Goal: Task Accomplishment & Management: Manage account settings

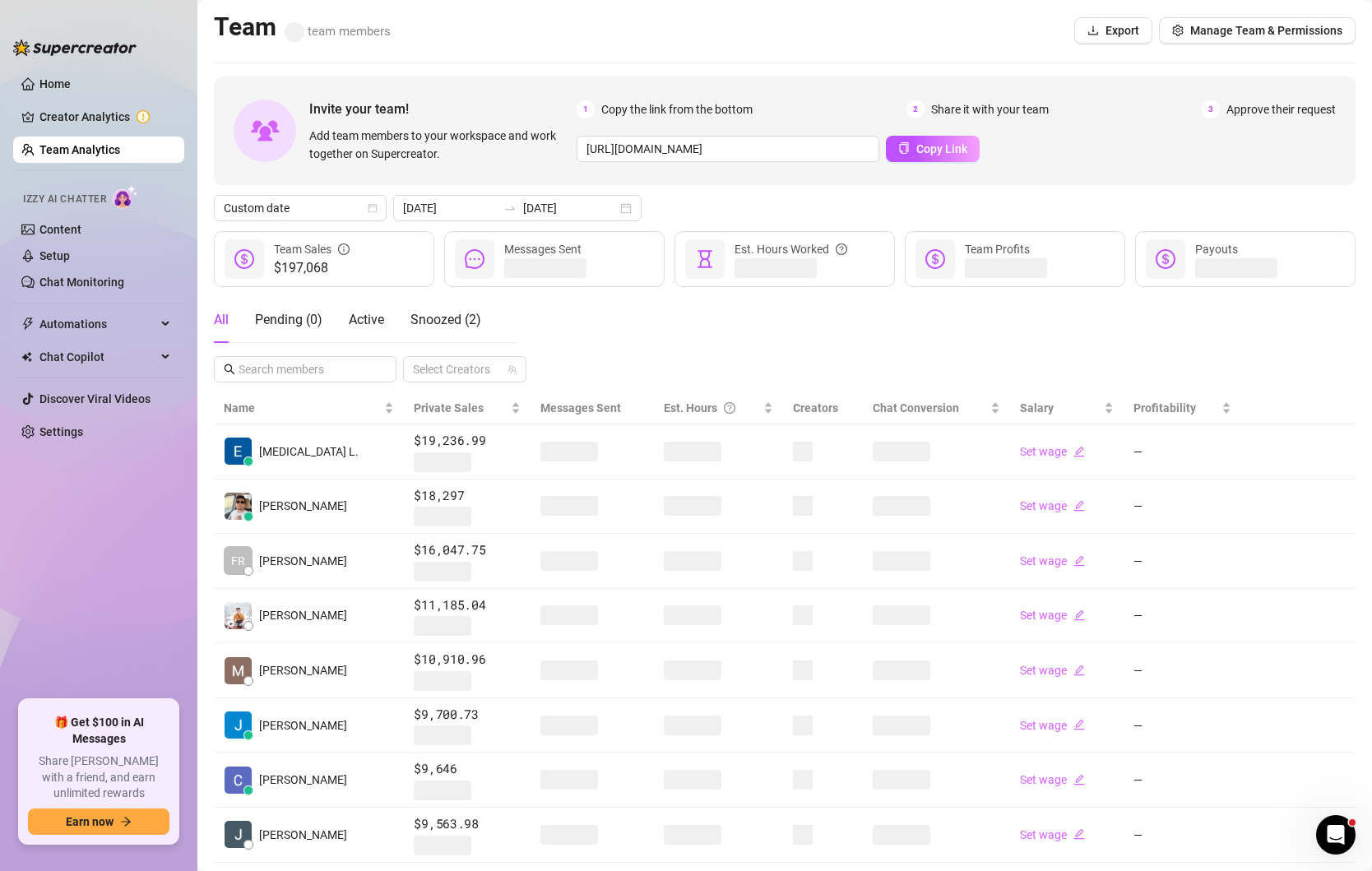
scroll to position [157, 0]
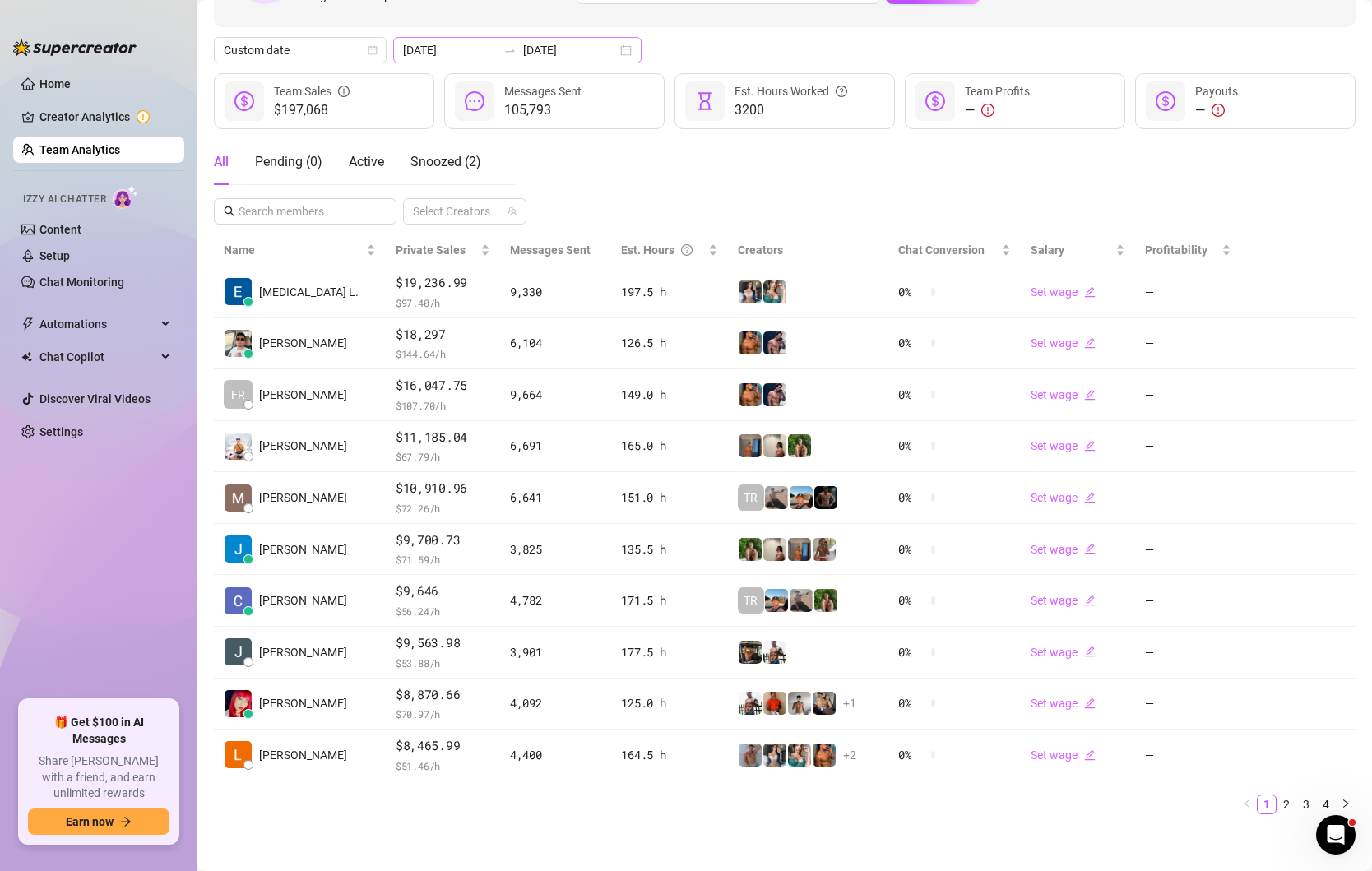
click at [585, 57] on div "[DATE] [DATE]" at bounding box center [517, 50] width 248 height 26
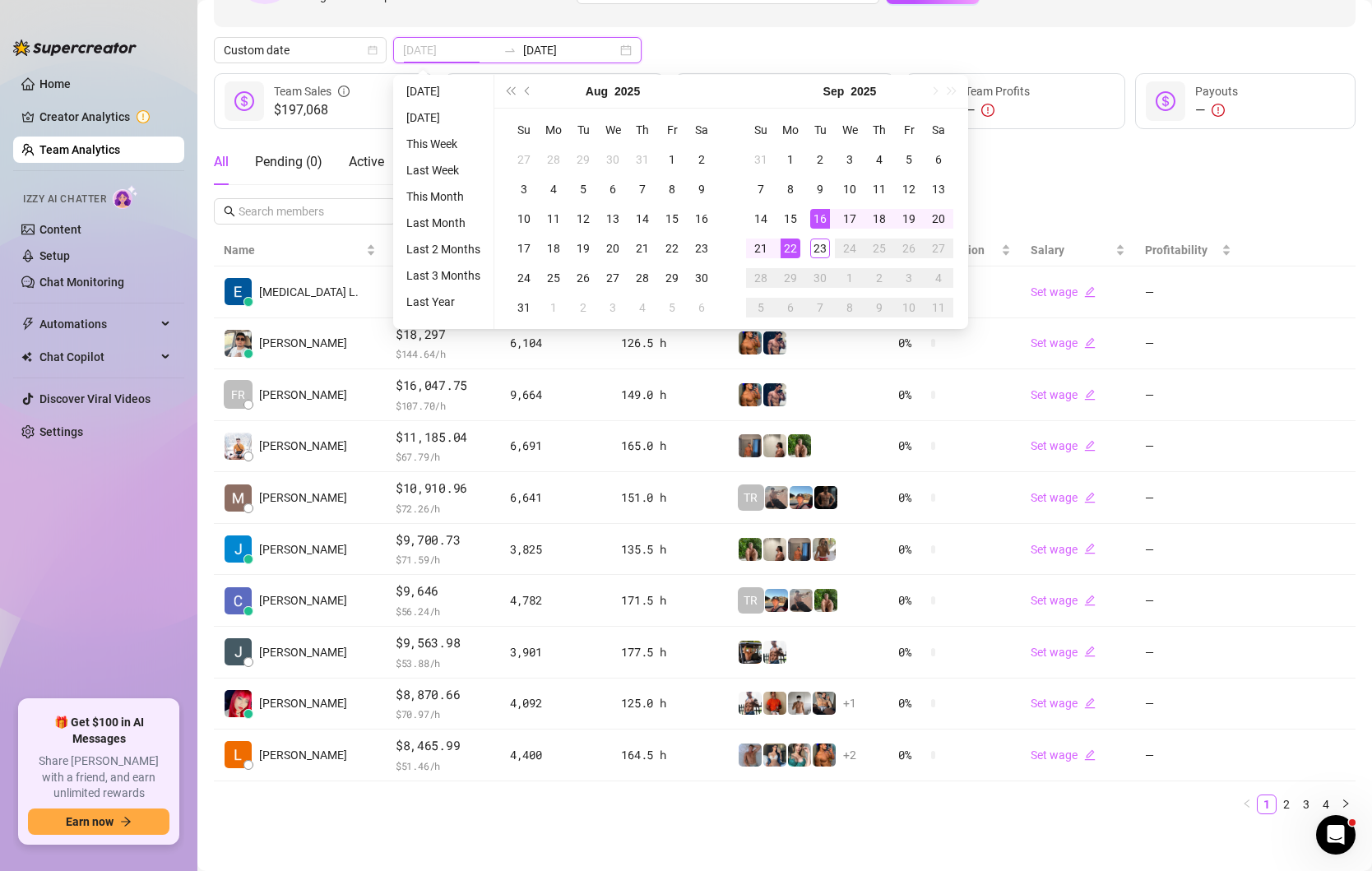
type input "[DATE]"
click at [790, 247] on div "22" at bounding box center [790, 248] width 20 height 20
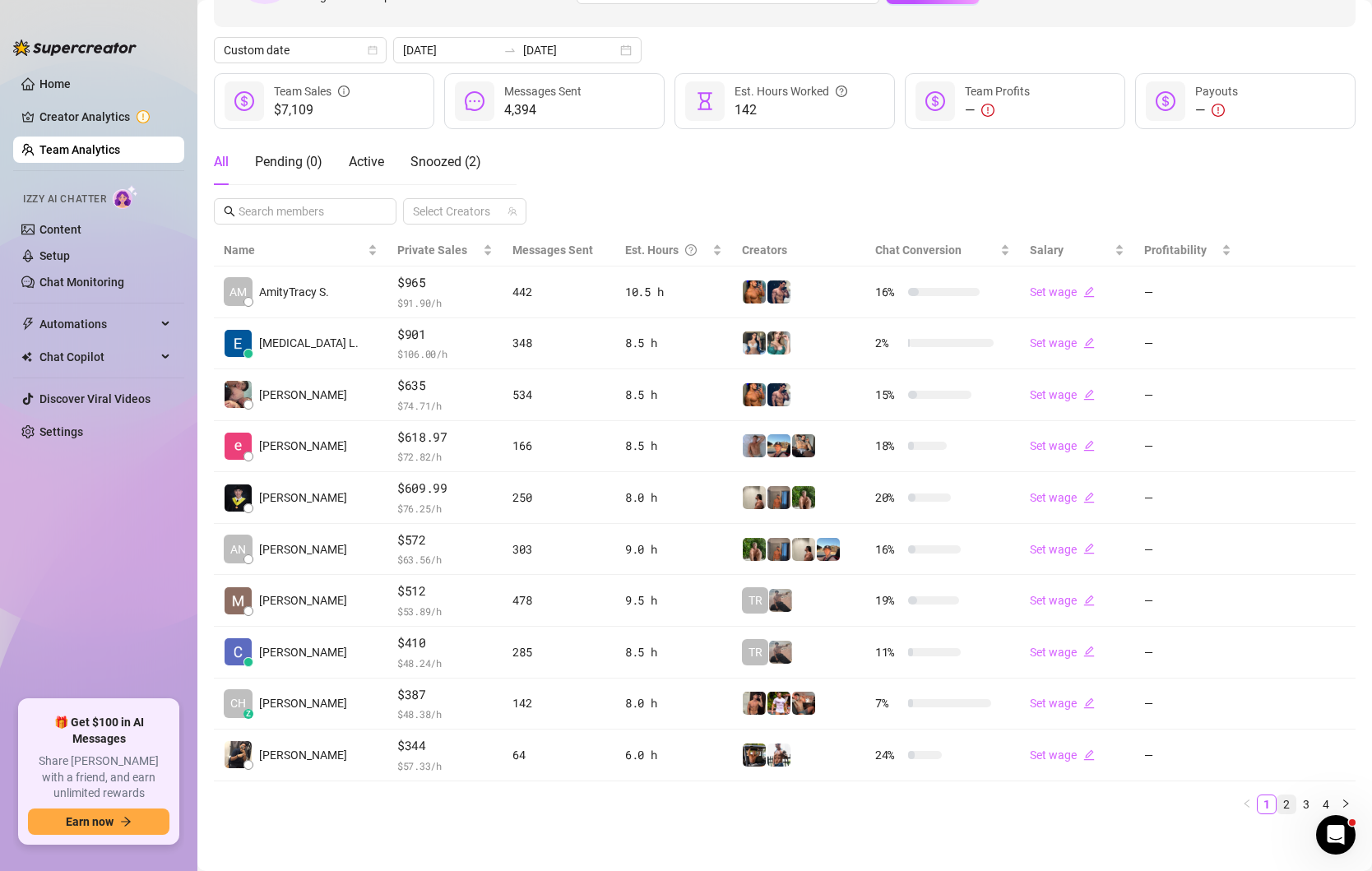
click at [1285, 796] on link "2" at bounding box center [1286, 804] width 18 height 18
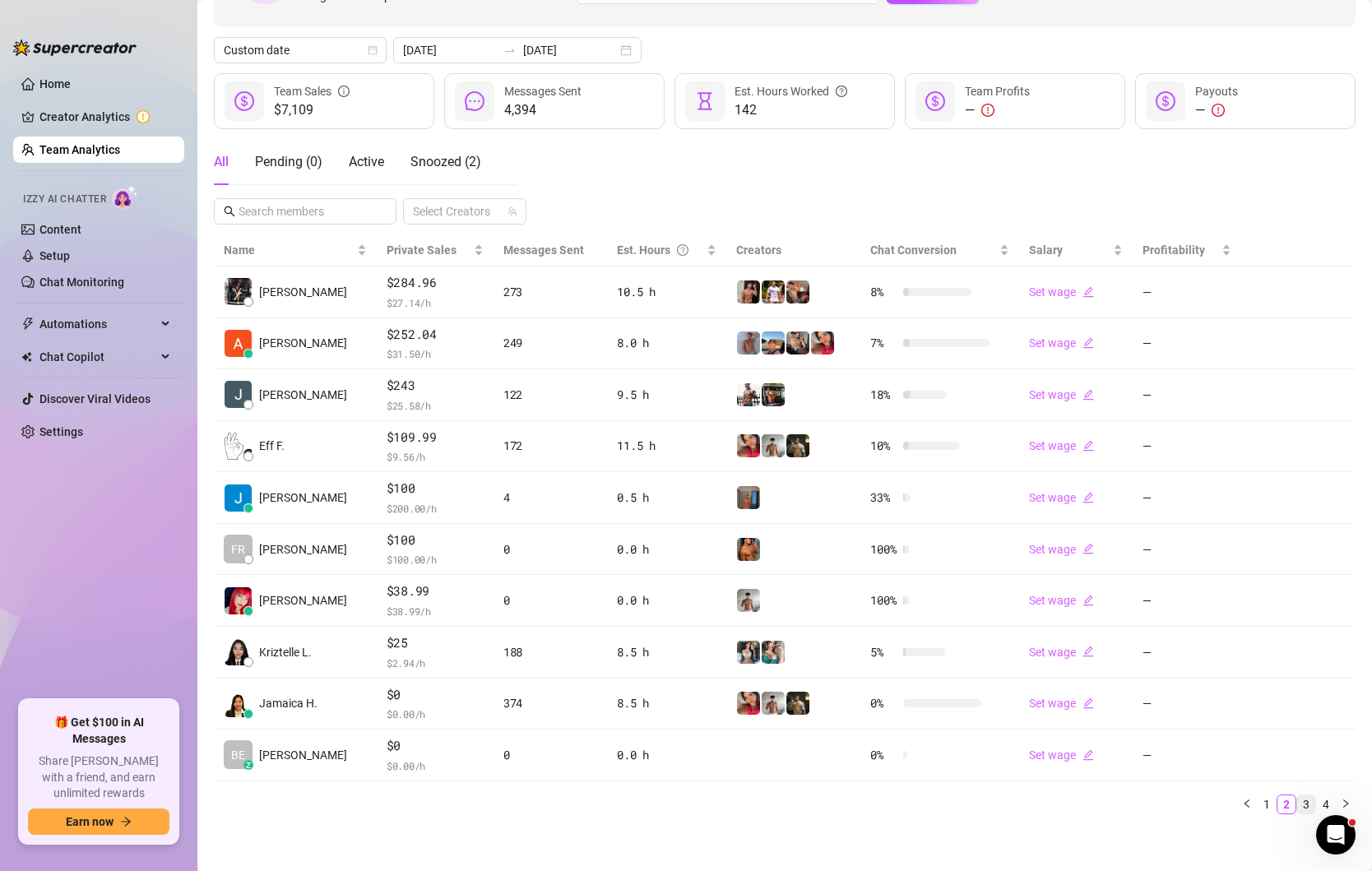
click at [1302, 799] on link "3" at bounding box center [1306, 804] width 18 height 18
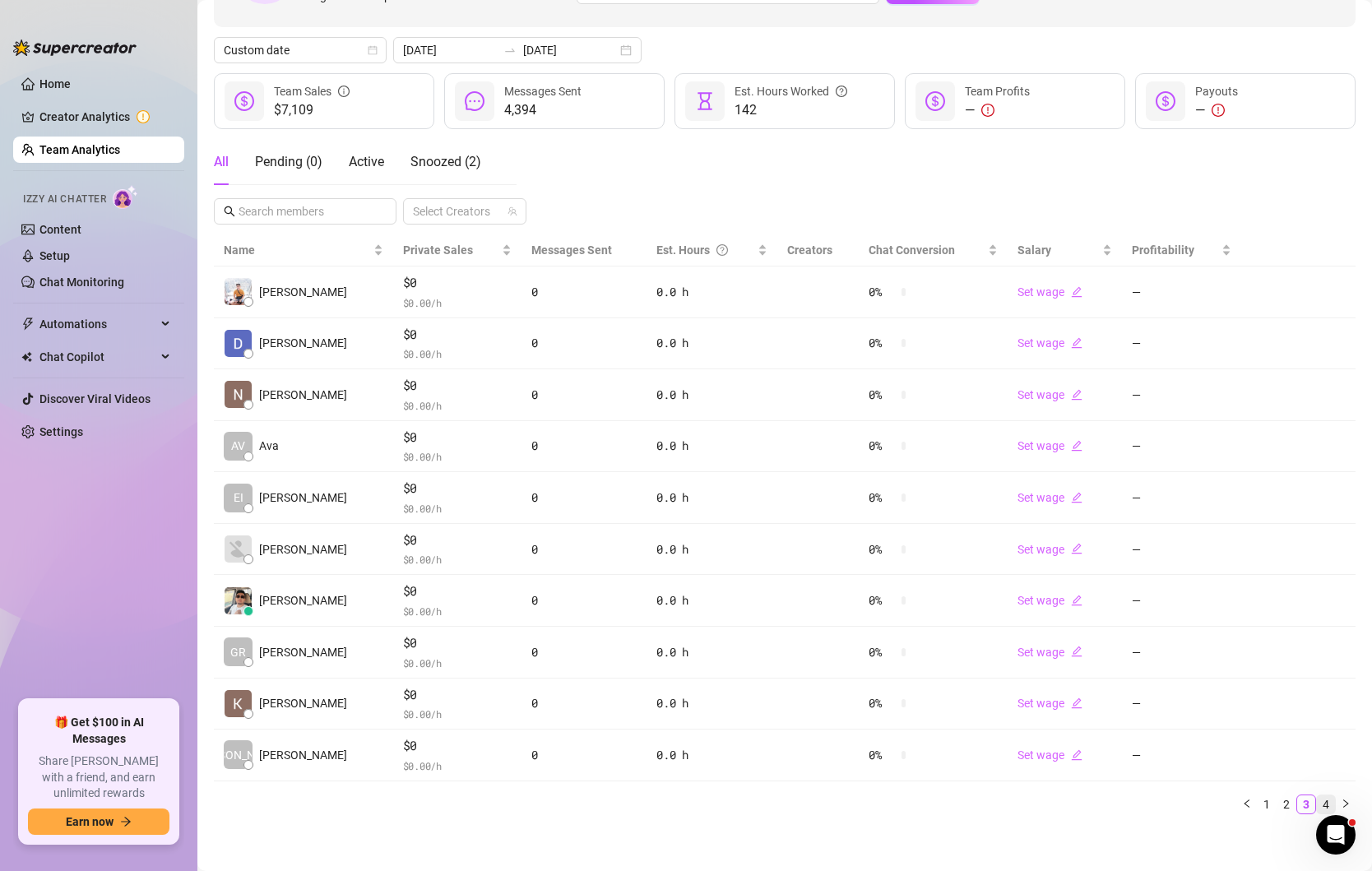
click at [1325, 801] on link "4" at bounding box center [1325, 804] width 18 height 18
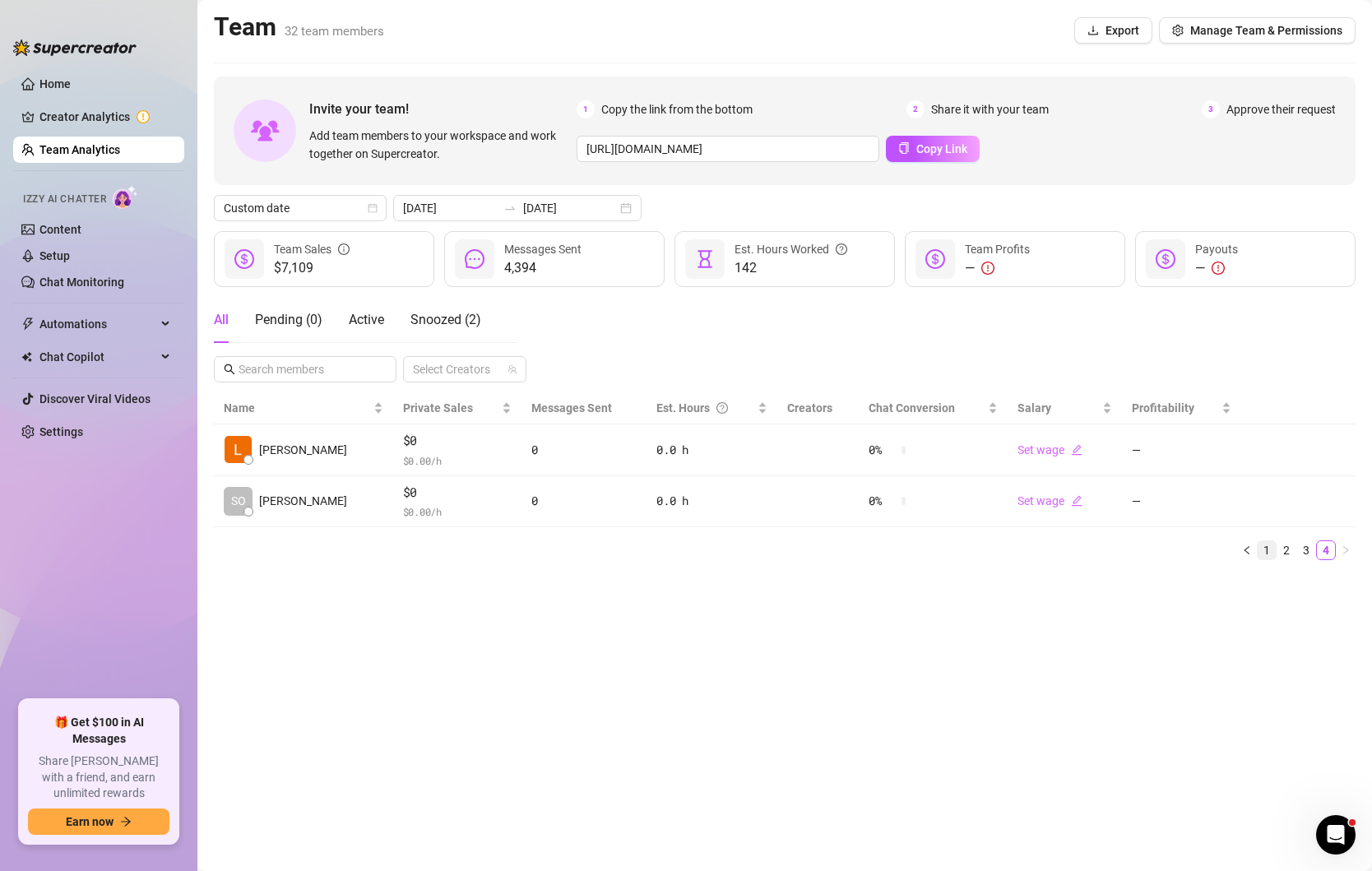
click at [1268, 546] on link "1" at bounding box center [1266, 550] width 18 height 18
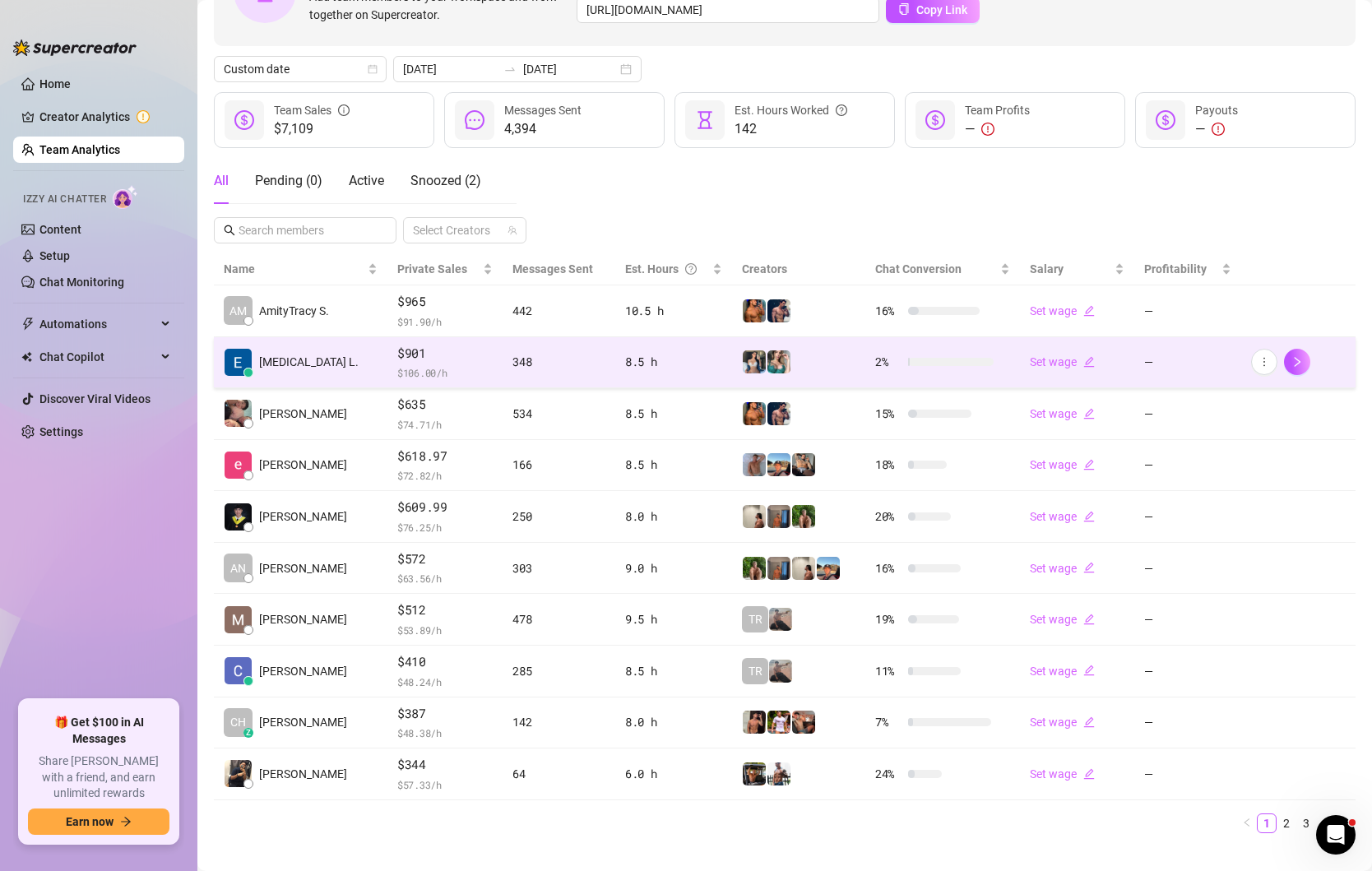
scroll to position [157, 0]
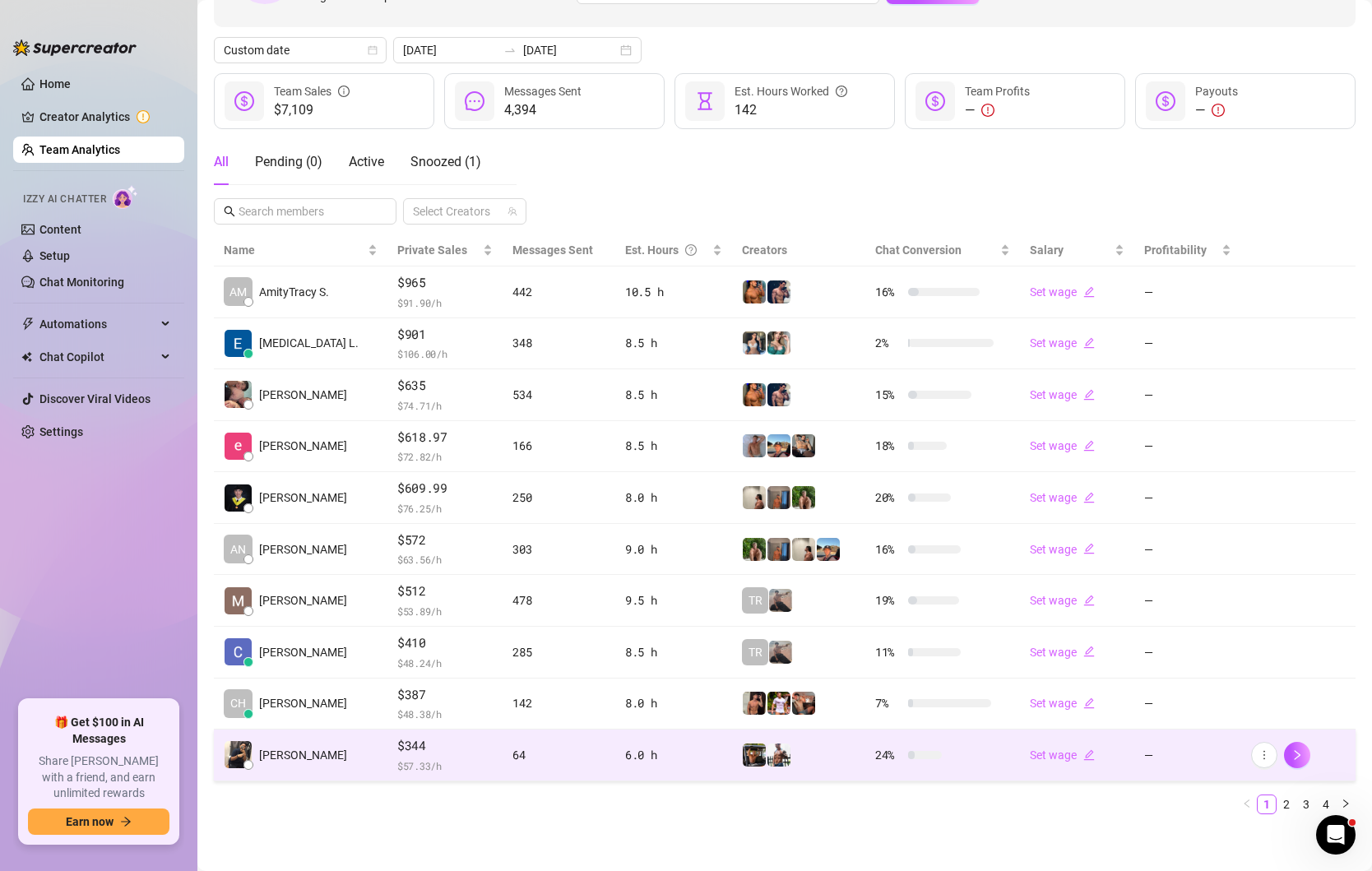
click at [545, 771] on td "64" at bounding box center [559, 755] width 112 height 52
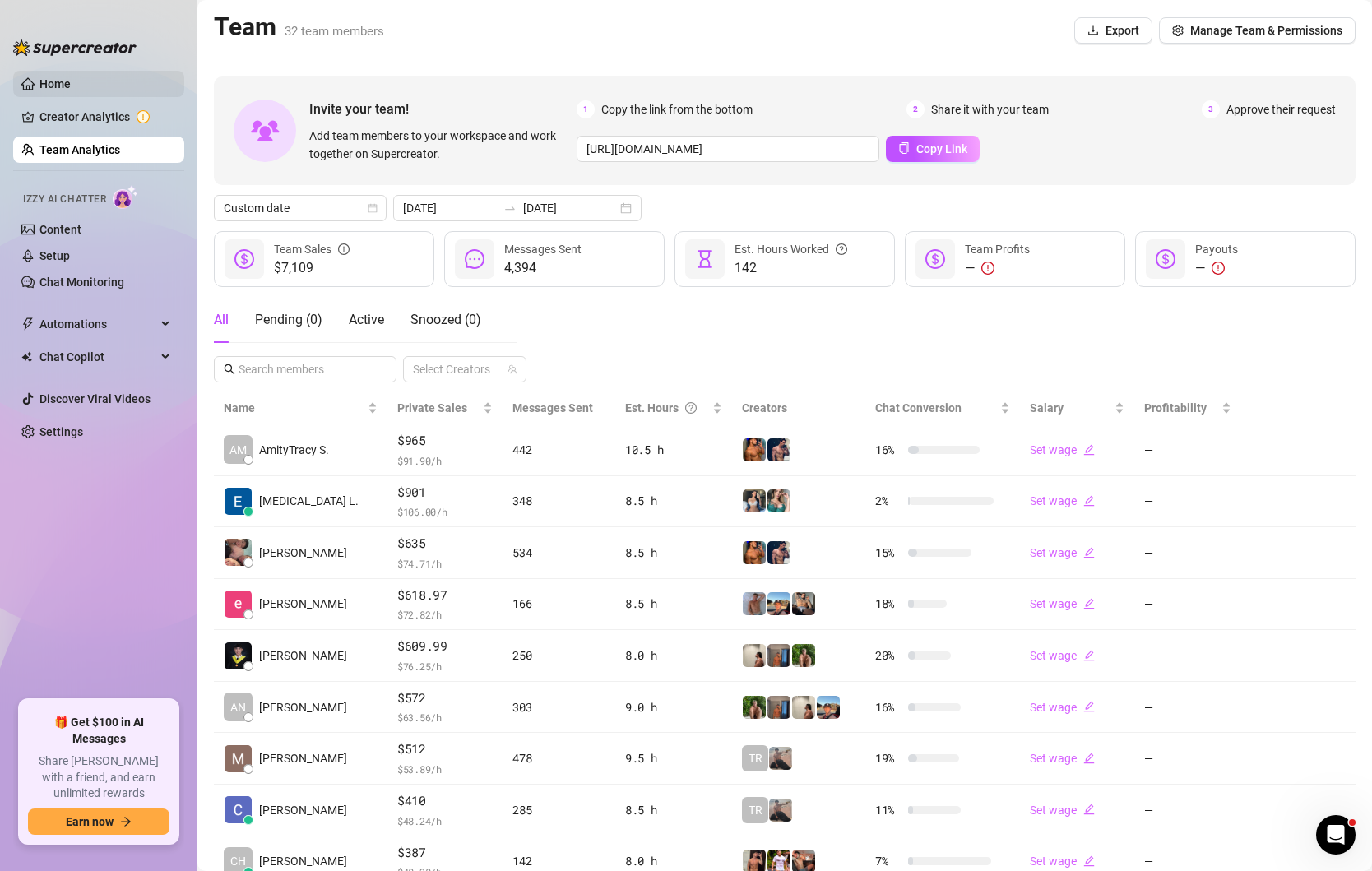
click at [43, 80] on link "Home" at bounding box center [55, 84] width 31 height 13
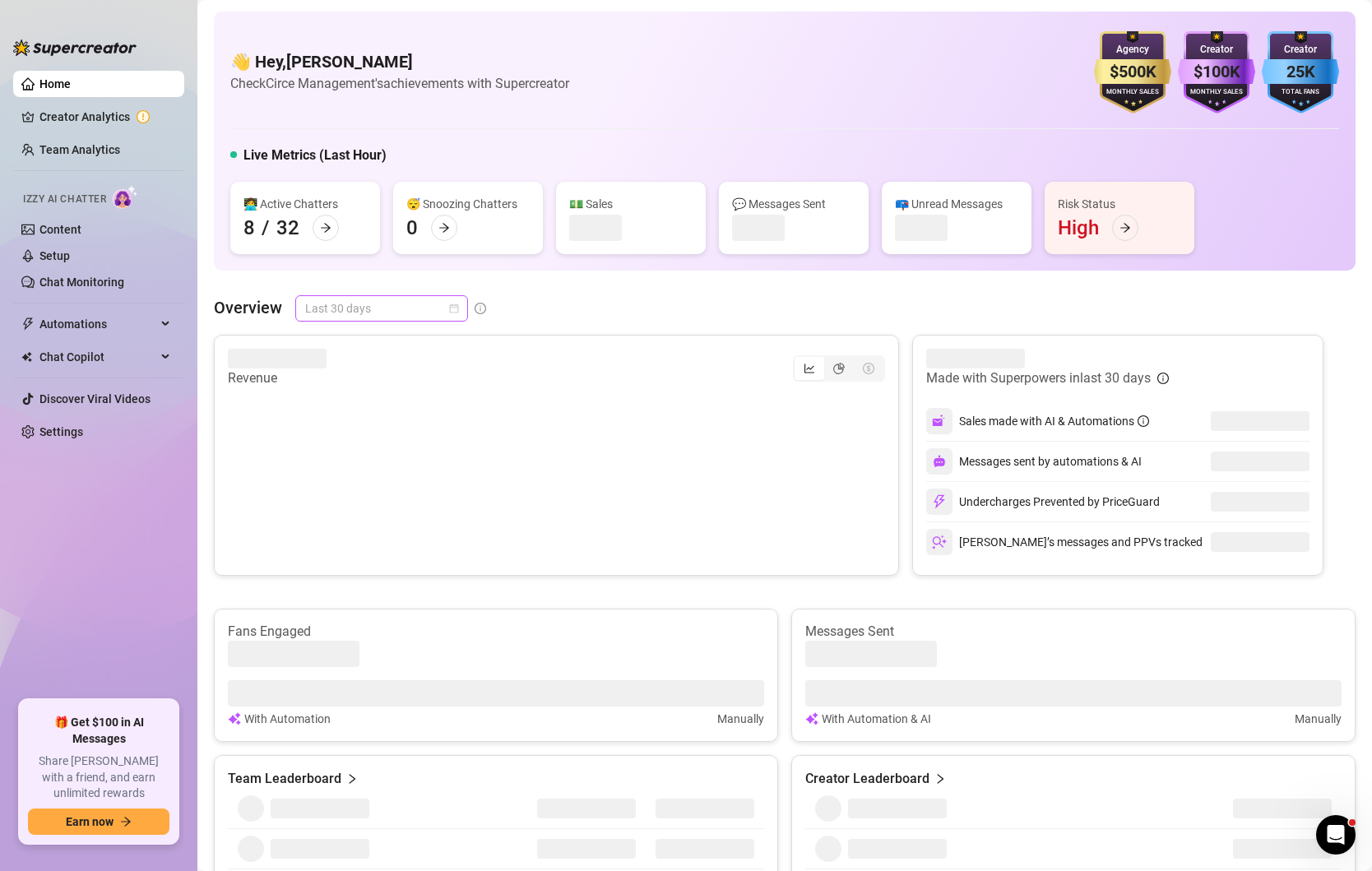
click at [446, 308] on span "Last 30 days" at bounding box center [382, 308] width 153 height 24
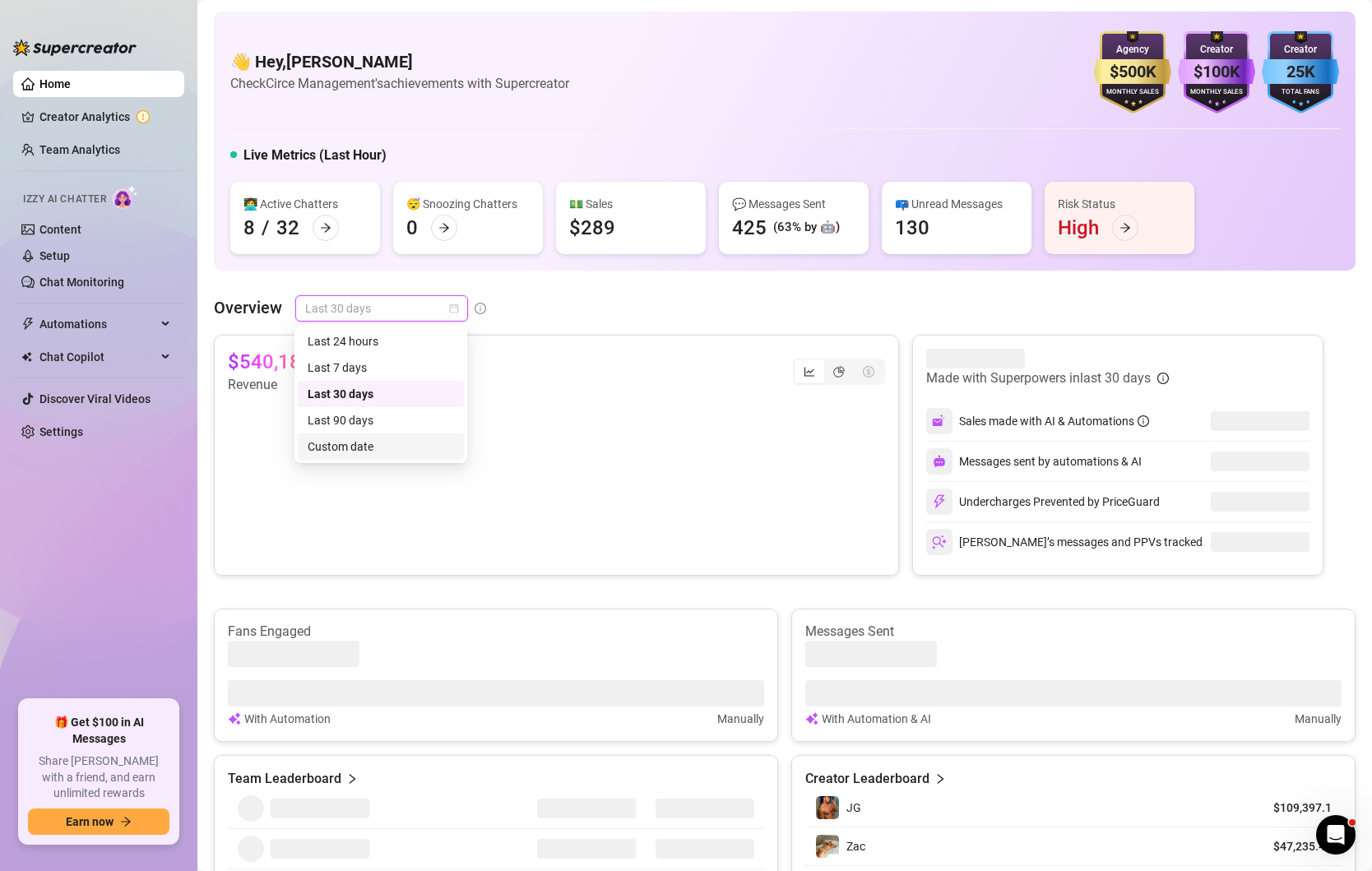
click at [338, 446] on div "Custom date" at bounding box center [380, 446] width 146 height 18
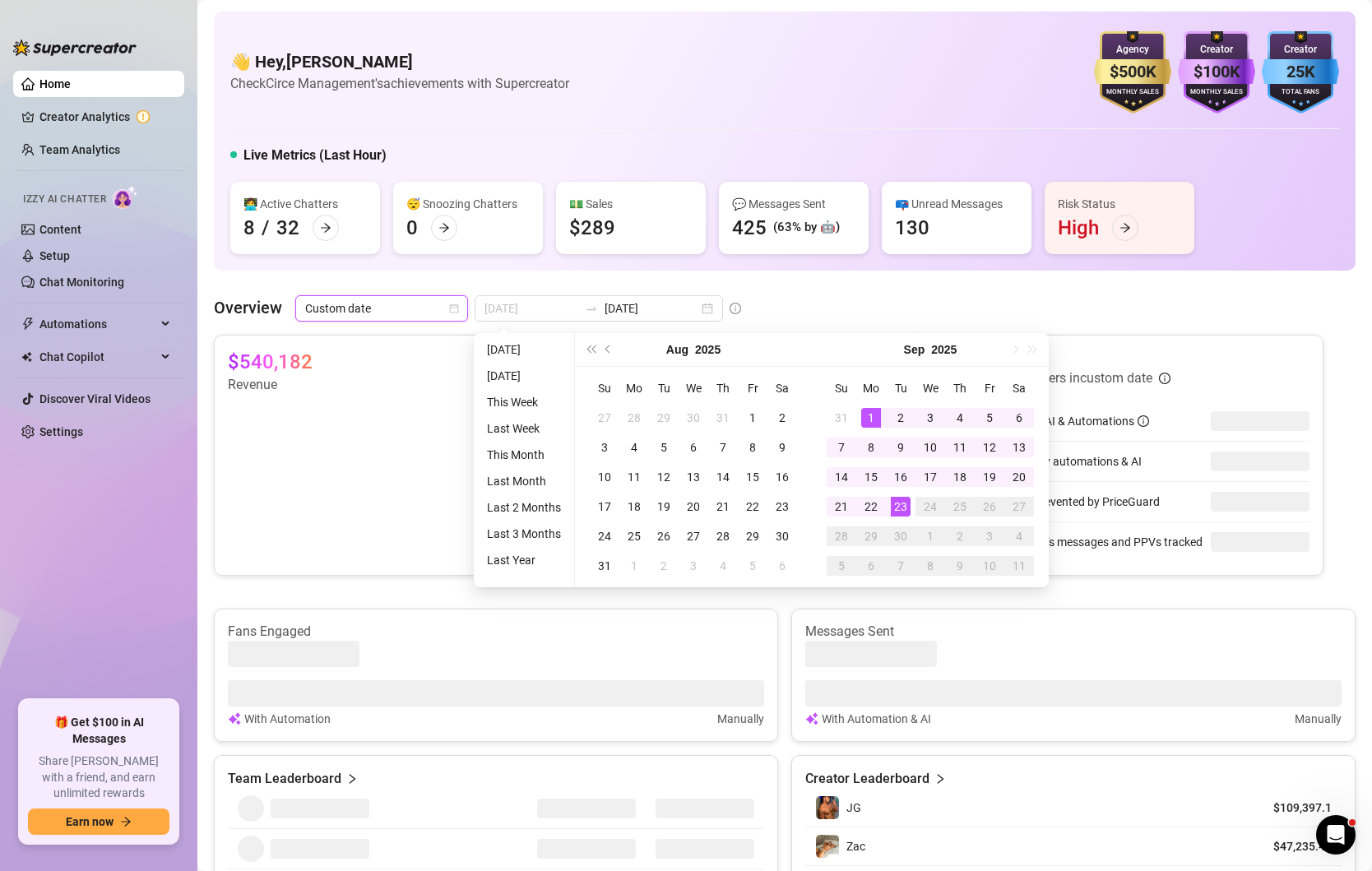
type input "[DATE]"
click at [861, 419] on div "1" at bounding box center [871, 418] width 20 height 20
type input "[DATE]"
click at [898, 506] on div "23" at bounding box center [900, 506] width 20 height 20
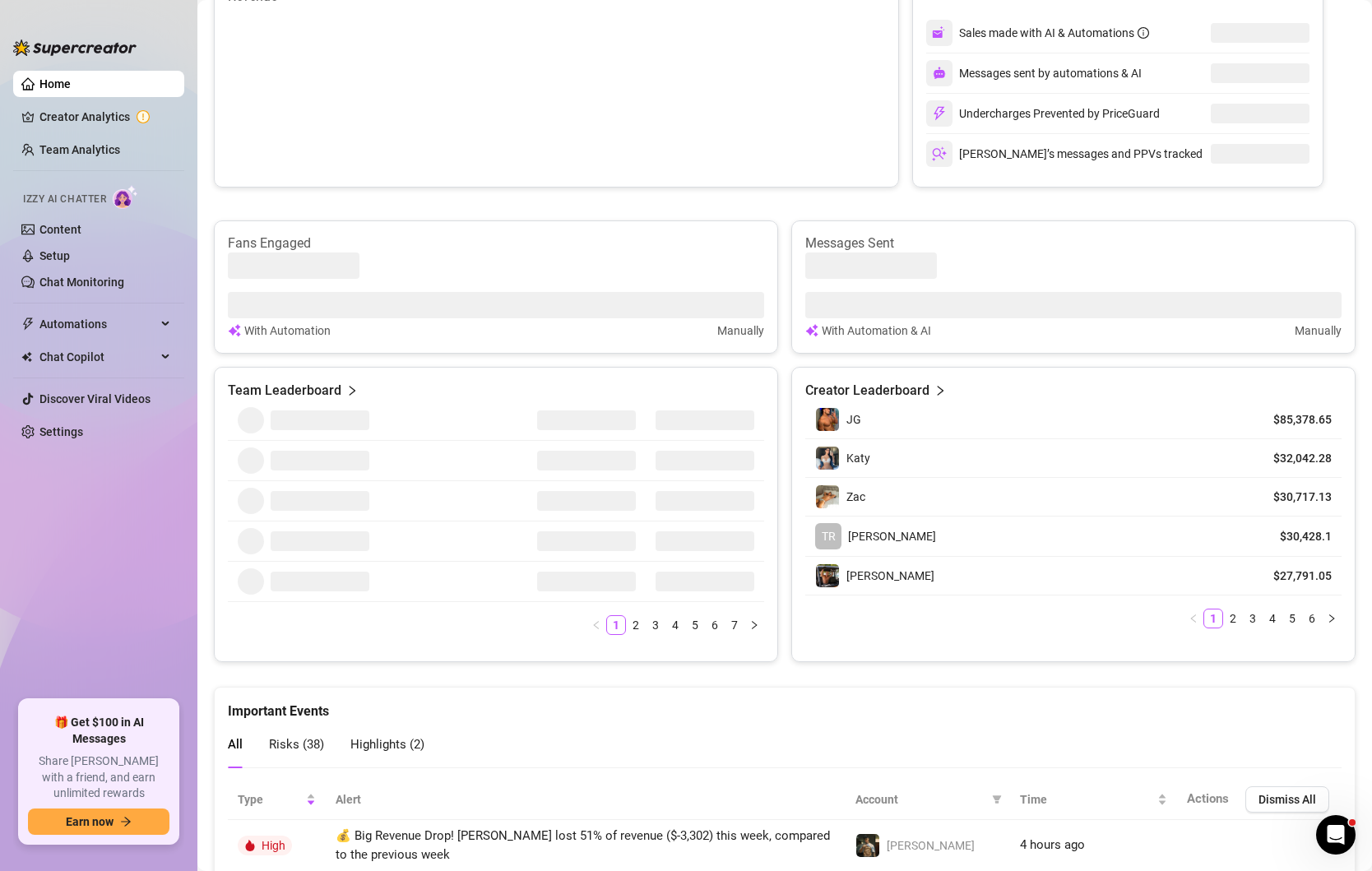
scroll to position [348, 0]
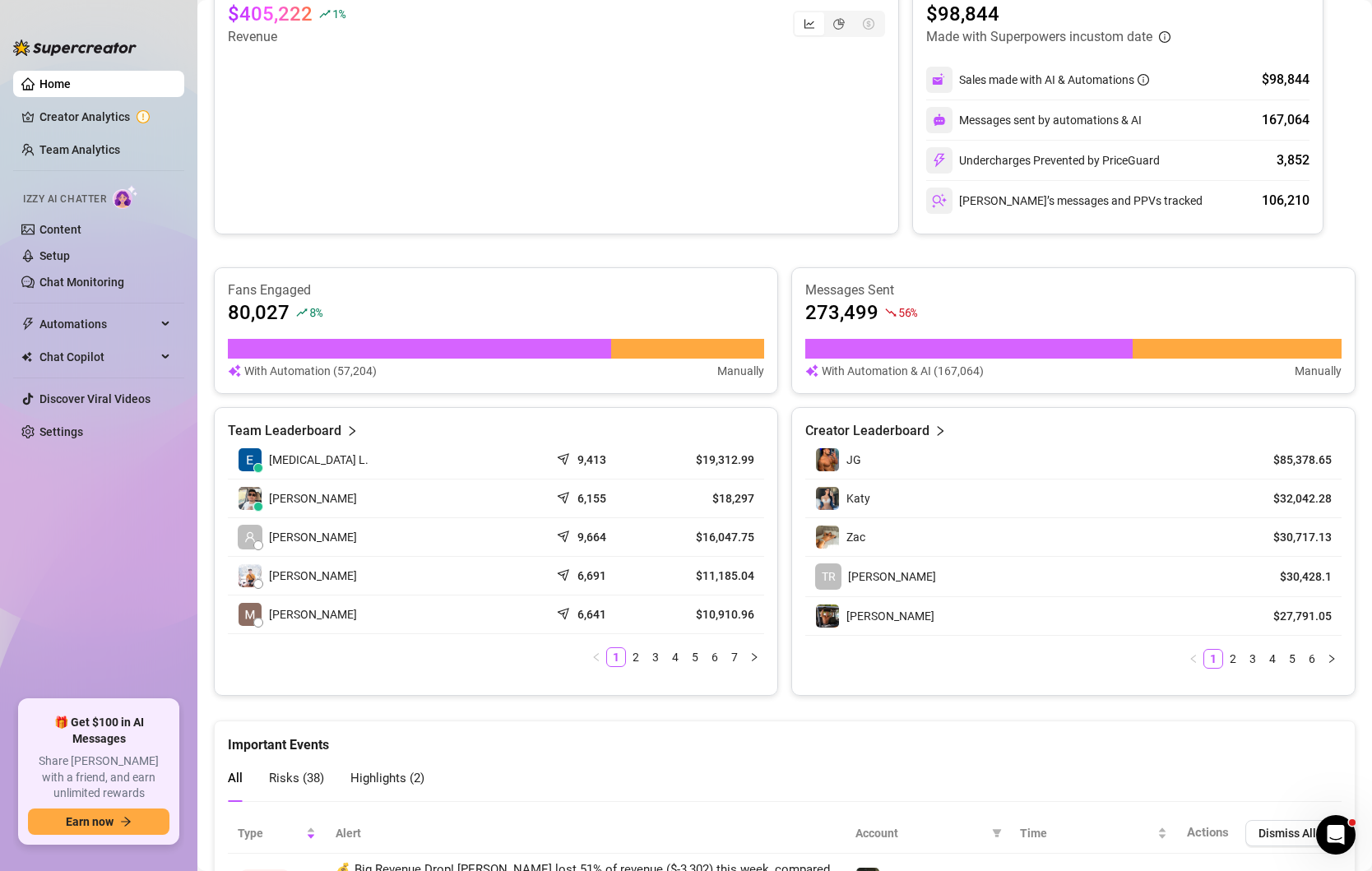
click at [128, 519] on ul "Home Creator Analytics Team Analytics Izzy AI Chatter Content Setup Chat Monito…" at bounding box center [98, 379] width 171 height 629
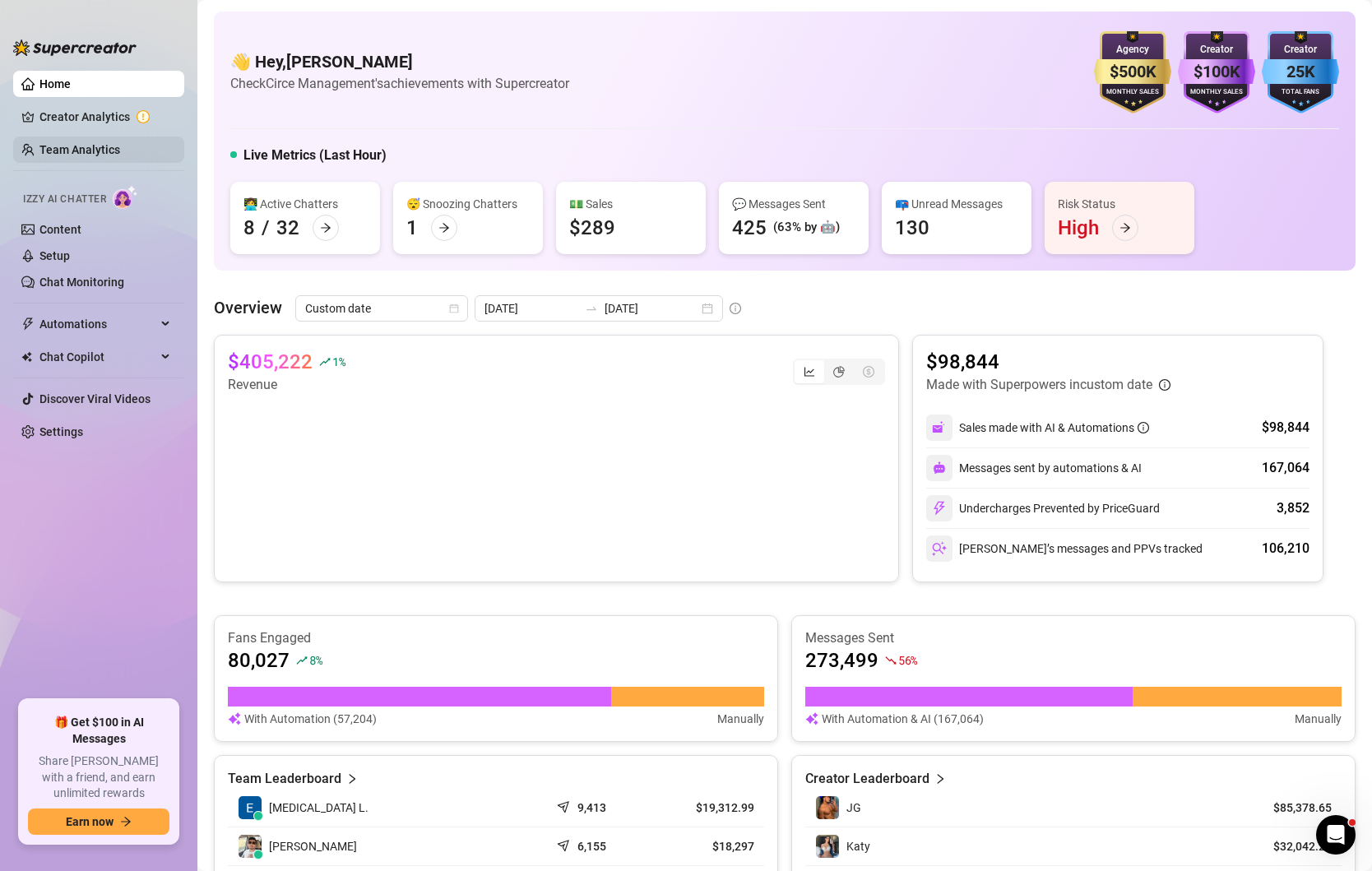
click at [83, 155] on link "Team Analytics" at bounding box center [79, 149] width 81 height 13
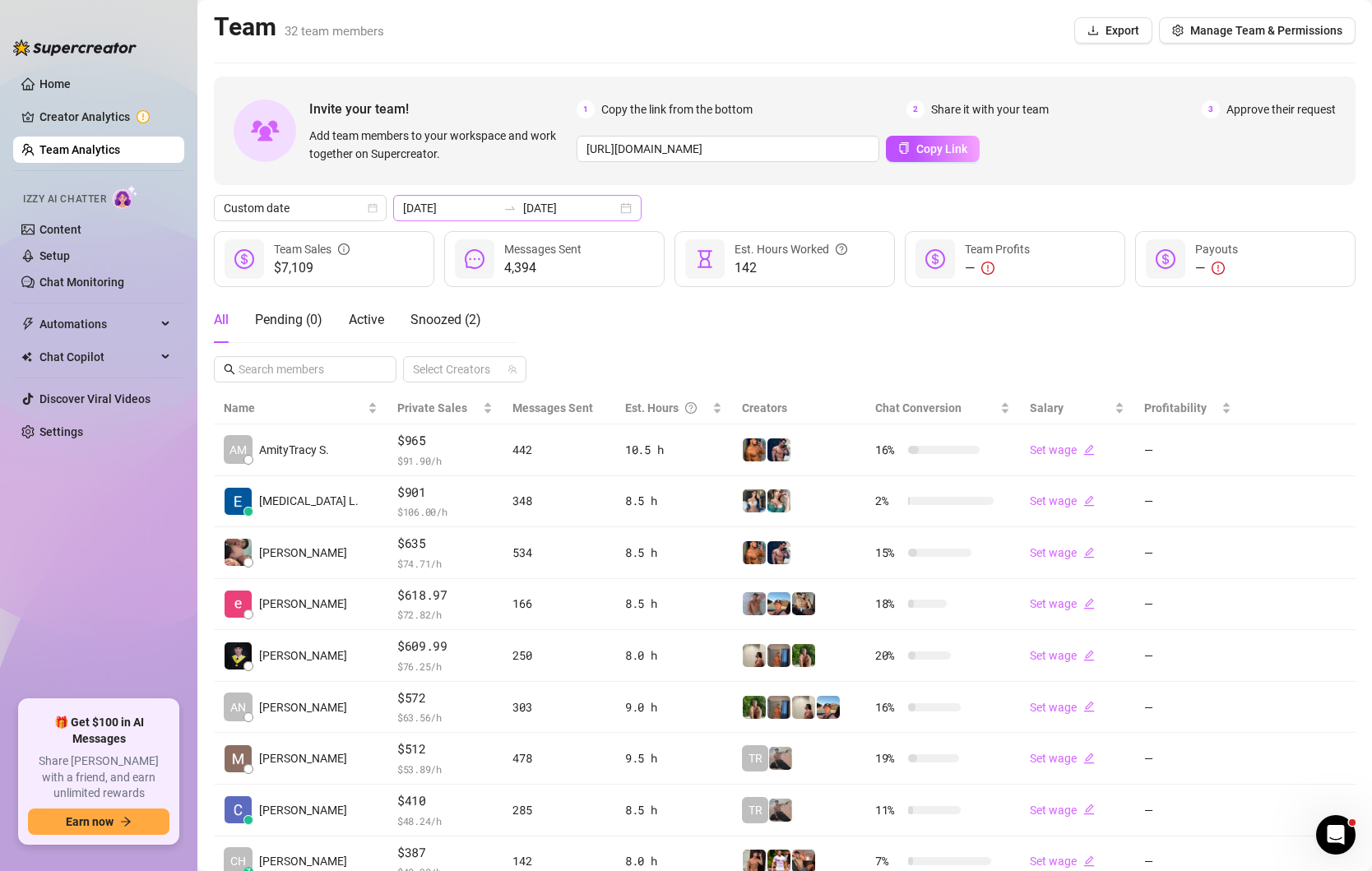
click at [592, 206] on div "[DATE] [DATE]" at bounding box center [517, 208] width 248 height 26
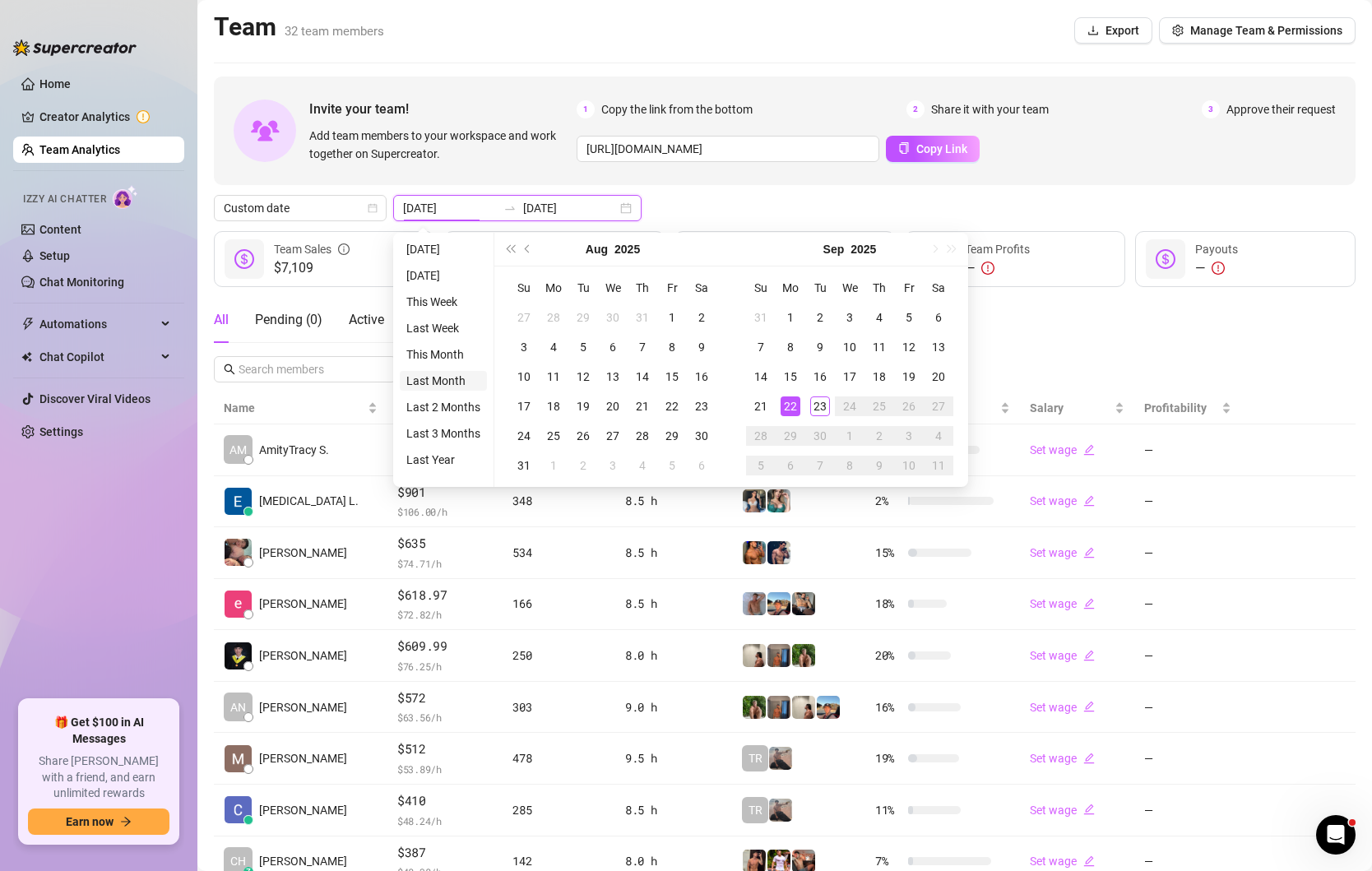
type input "[DATE]"
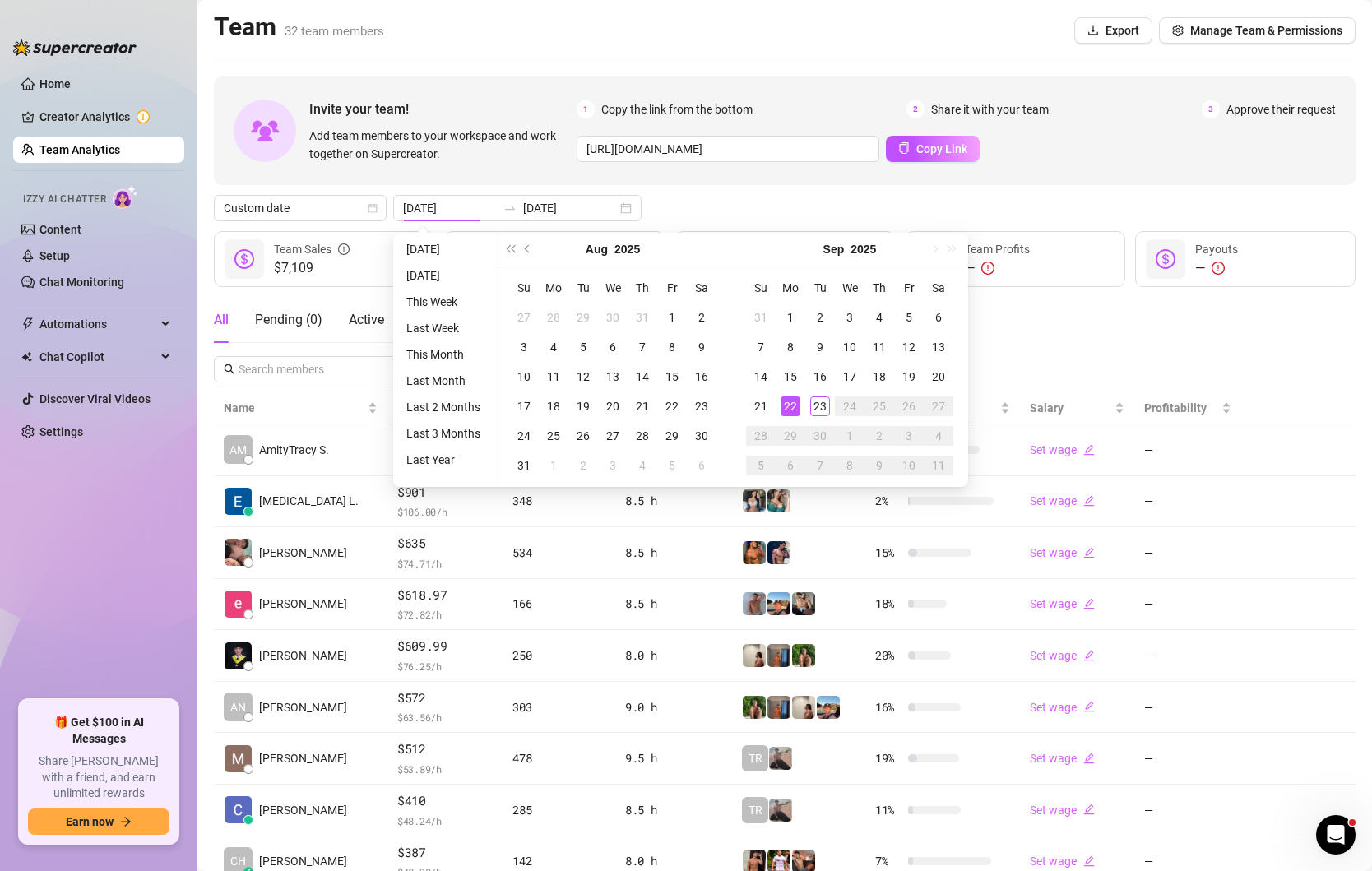
click at [1222, 352] on div "All Pending ( 0 ) Active Snoozed ( 2 ) Select Creators" at bounding box center [785, 339] width 1141 height 85
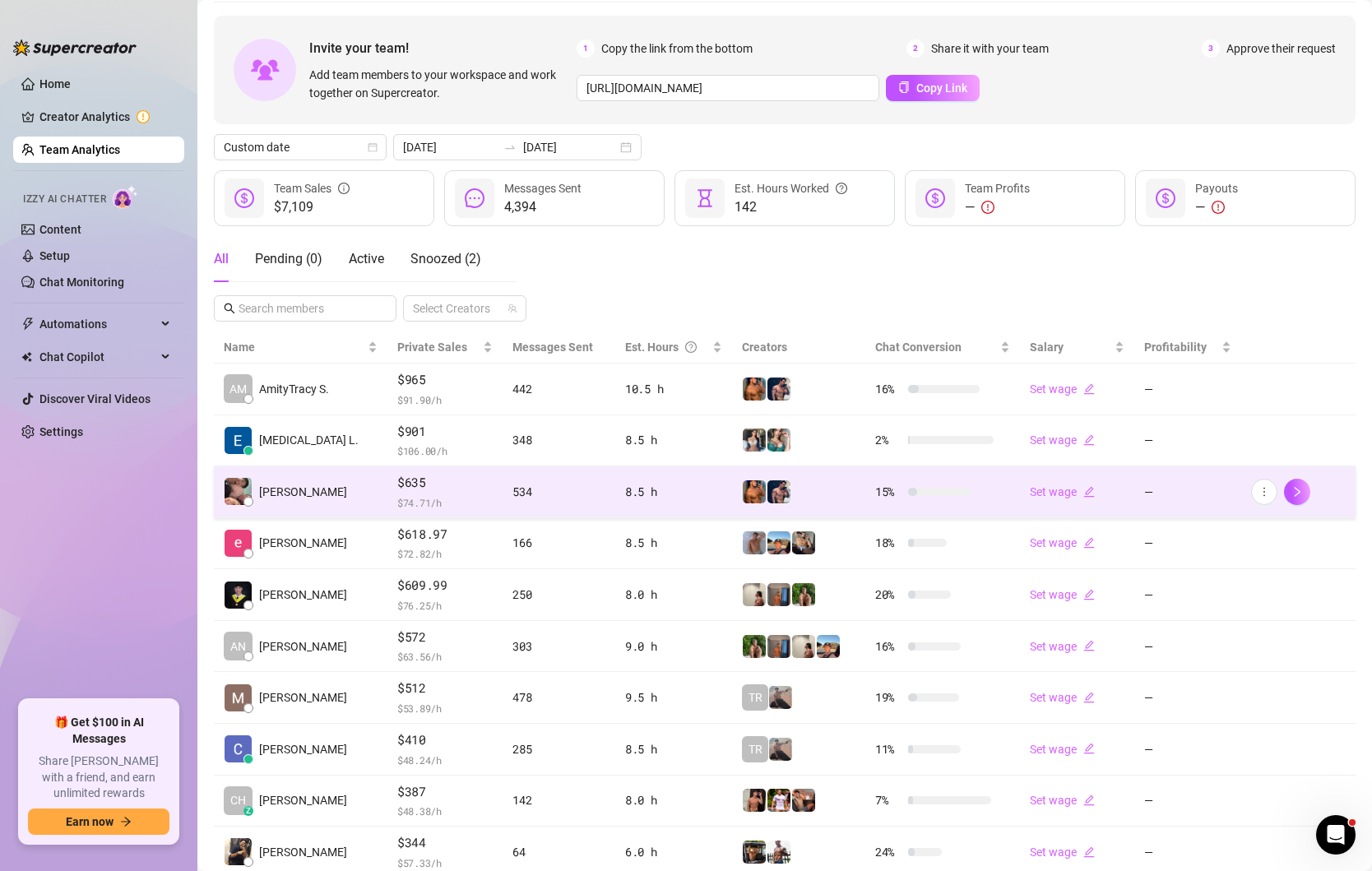
scroll to position [157, 0]
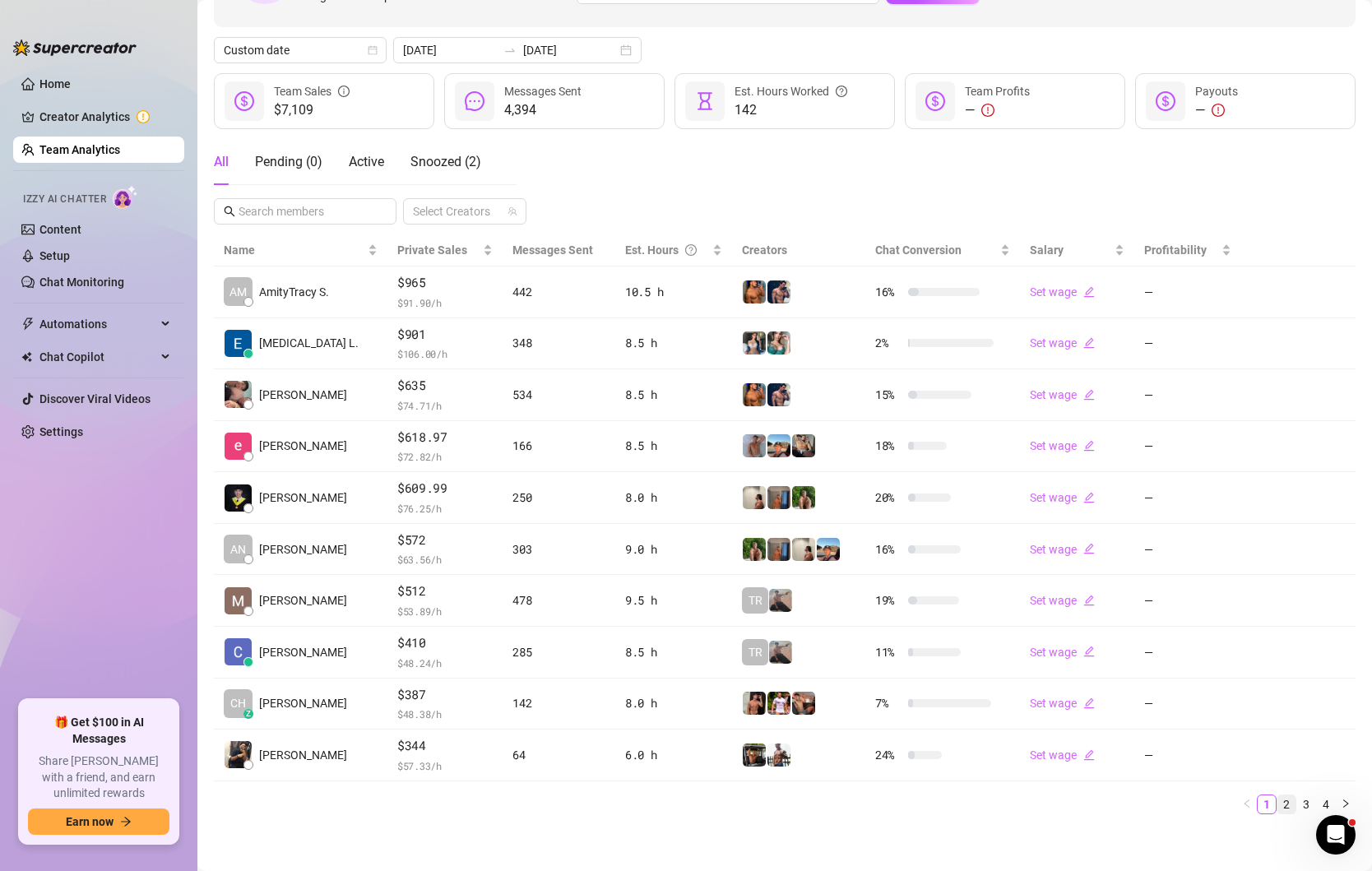
click at [1282, 801] on link "2" at bounding box center [1286, 804] width 18 height 18
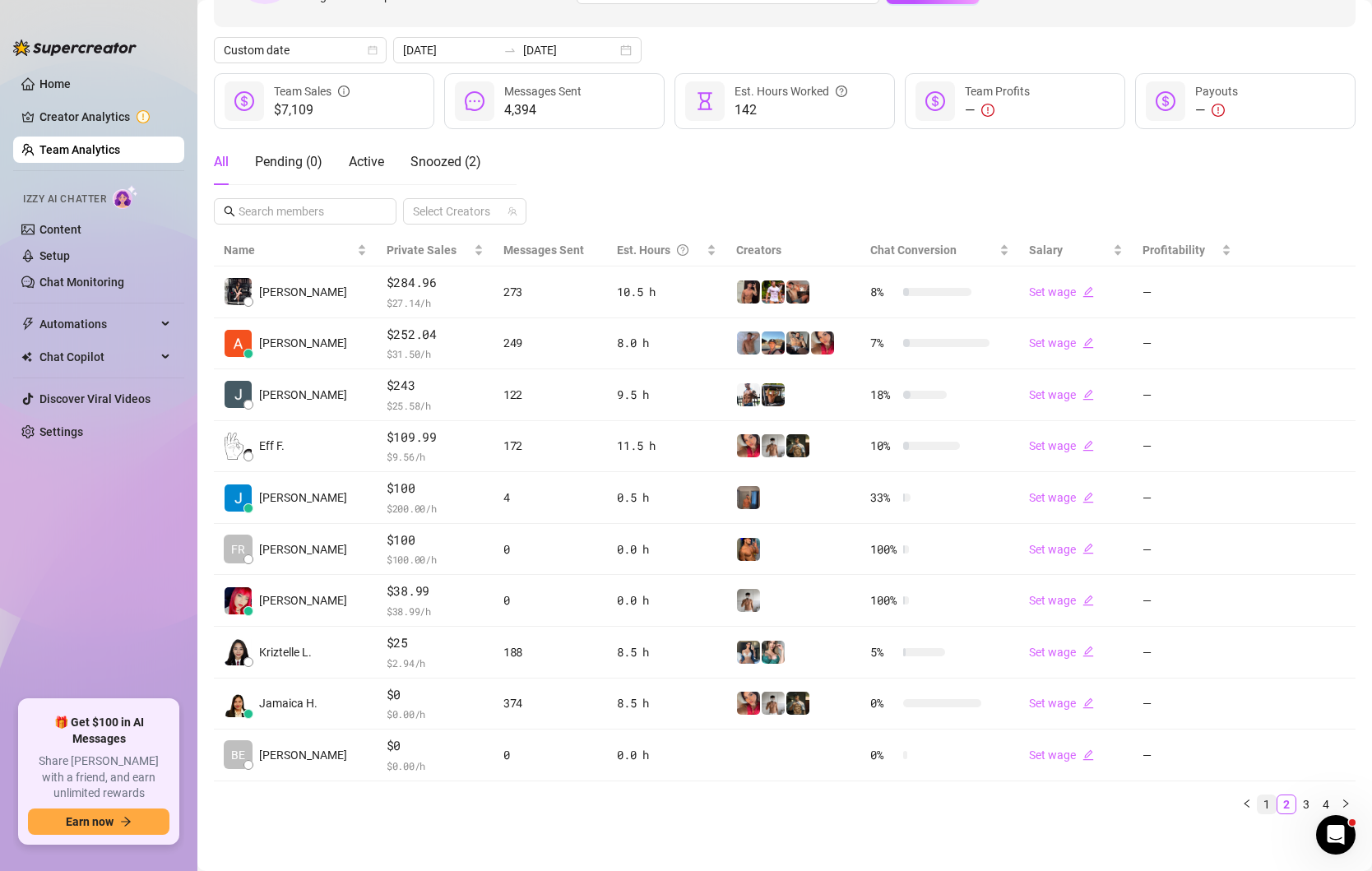
click at [1268, 803] on link "1" at bounding box center [1266, 804] width 18 height 18
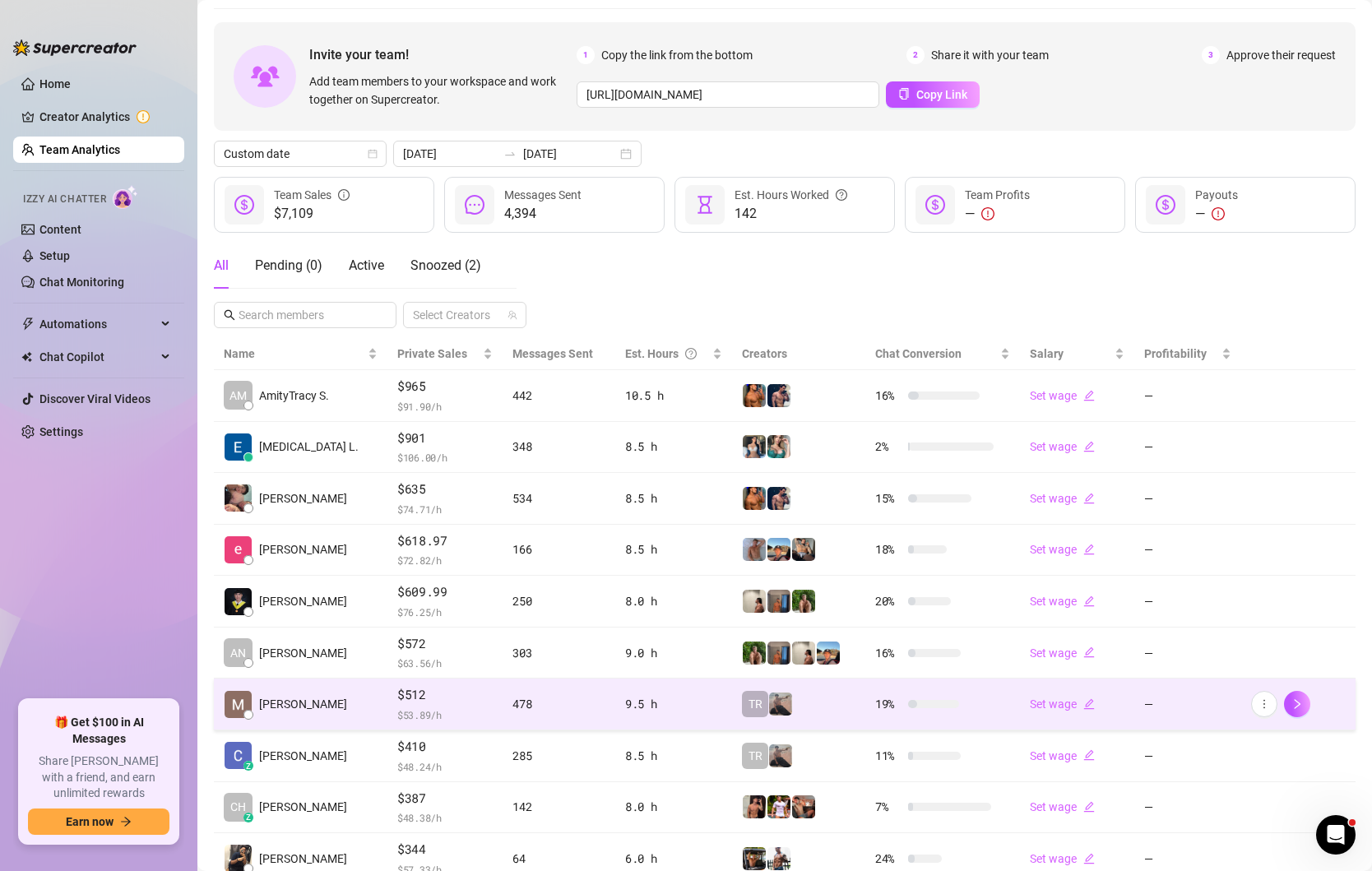
scroll to position [52, 0]
